Goal: Navigation & Orientation: Go to known website

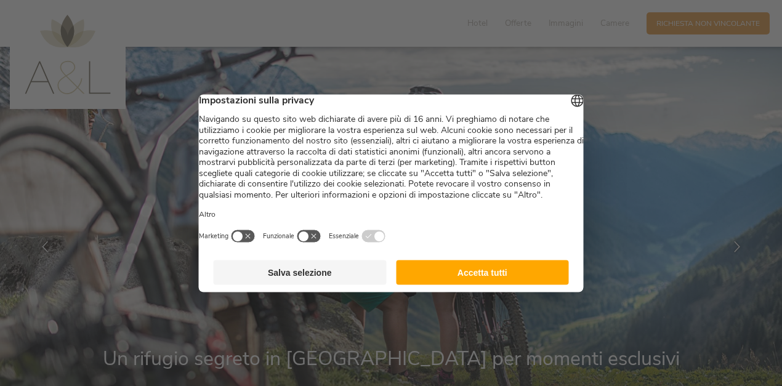
click at [431, 284] on button "Accetta tutti" at bounding box center [482, 272] width 173 height 25
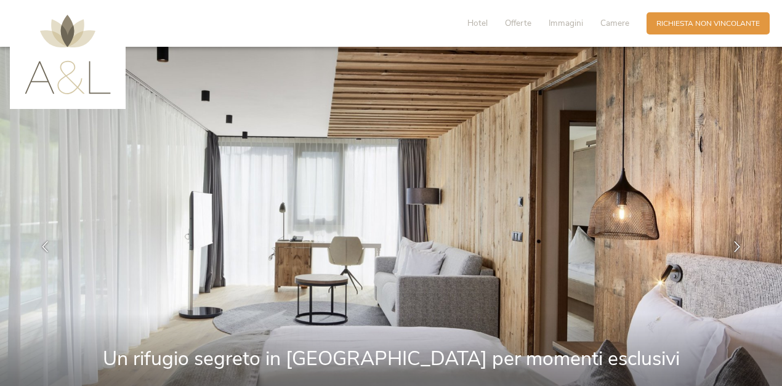
click at [82, 71] on img at bounding box center [68, 54] width 86 height 79
